Goal: Find specific page/section: Find specific page/section

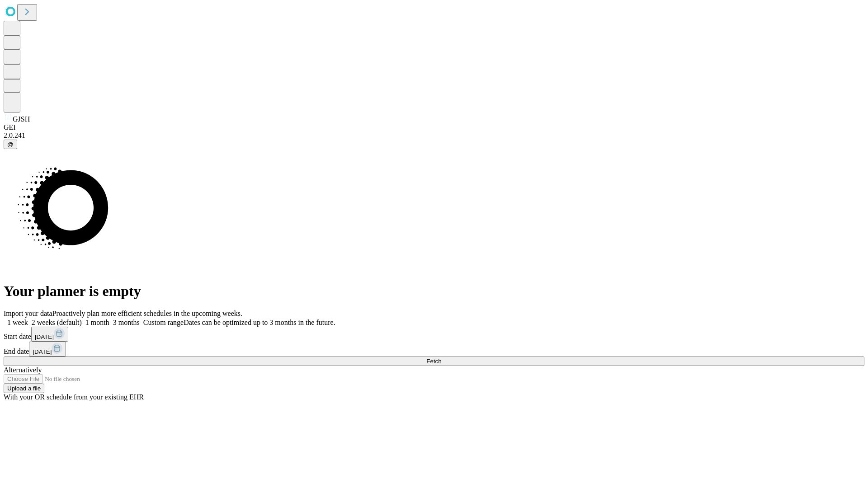
click at [441, 358] on span "Fetch" at bounding box center [433, 361] width 15 height 7
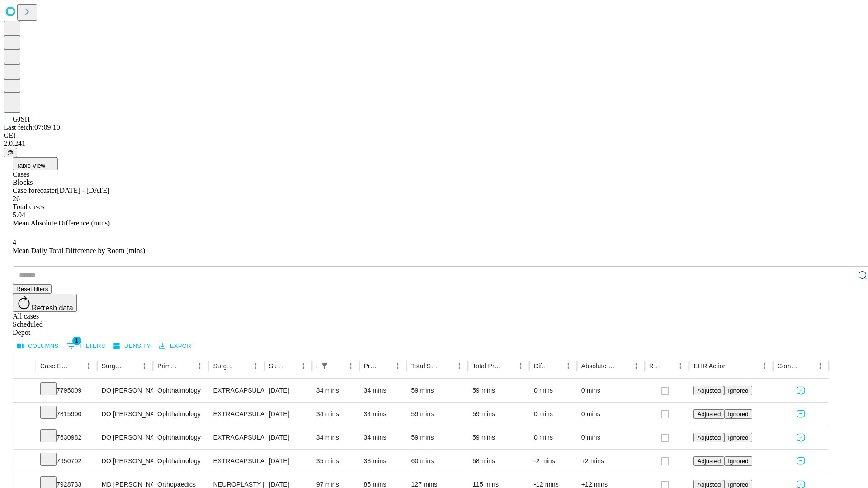
click at [45, 162] on span "Table View" at bounding box center [30, 165] width 29 height 7
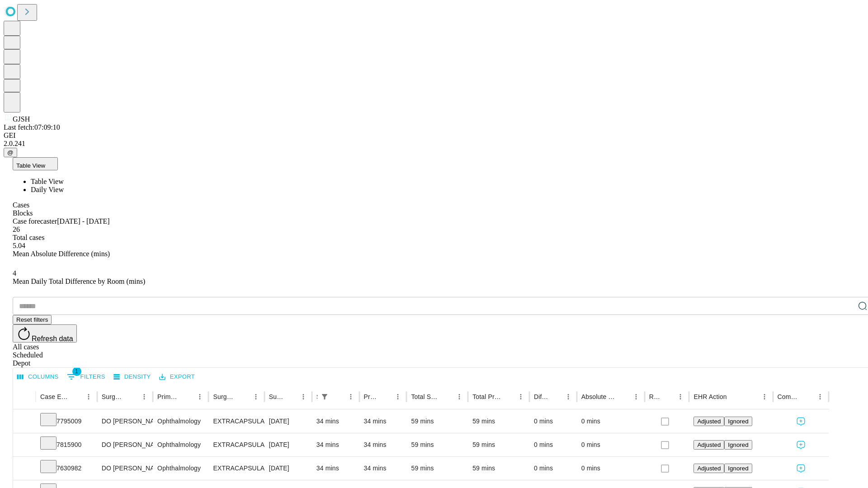
click at [64, 186] on span "Daily View" at bounding box center [47, 190] width 33 height 8
